Goal: Task Accomplishment & Management: Manage account settings

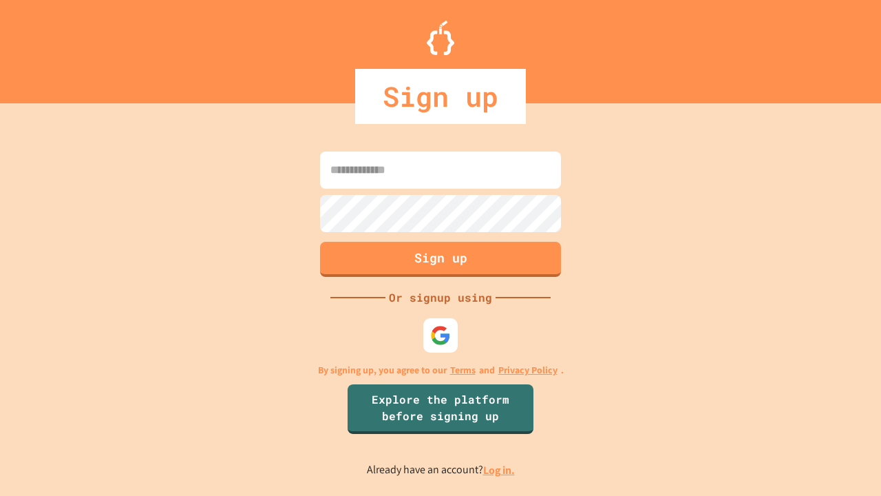
click at [500, 469] on link "Log in." at bounding box center [499, 470] width 32 height 14
